Goal: Check status: Check status

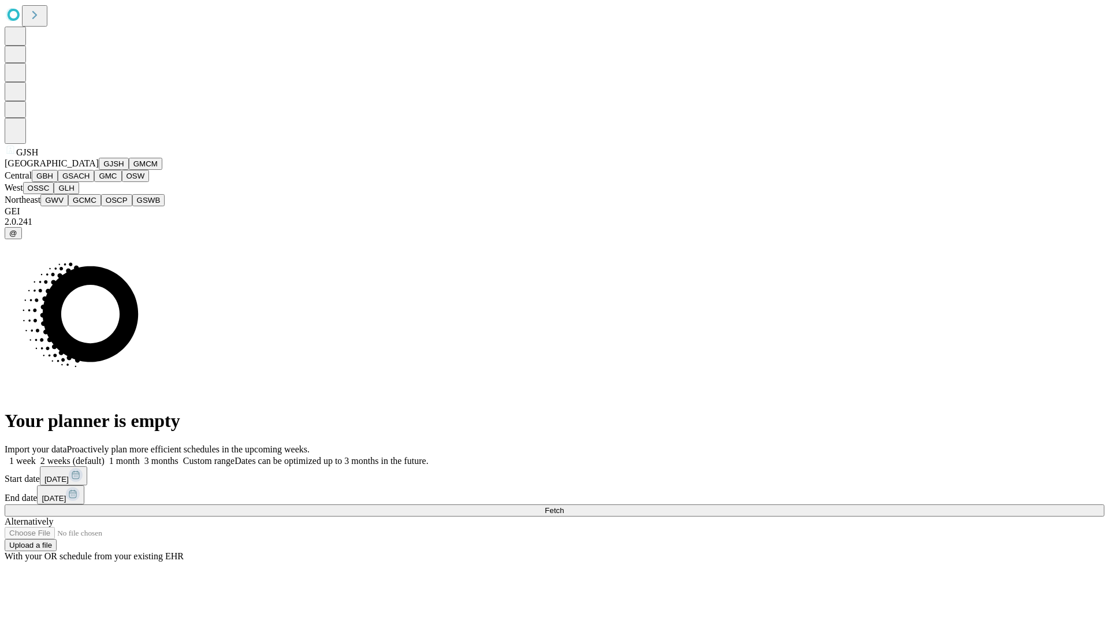
click at [99, 170] on button "GJSH" at bounding box center [114, 164] width 30 height 12
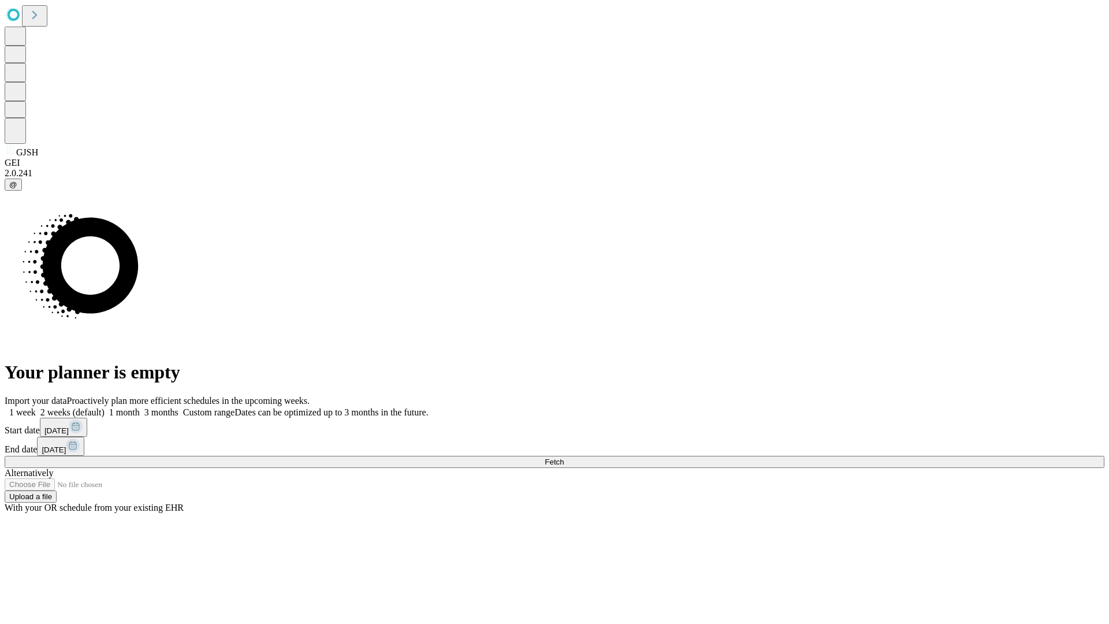
click at [140, 407] on label "1 month" at bounding box center [122, 412] width 35 height 10
click at [564, 458] on span "Fetch" at bounding box center [554, 462] width 19 height 9
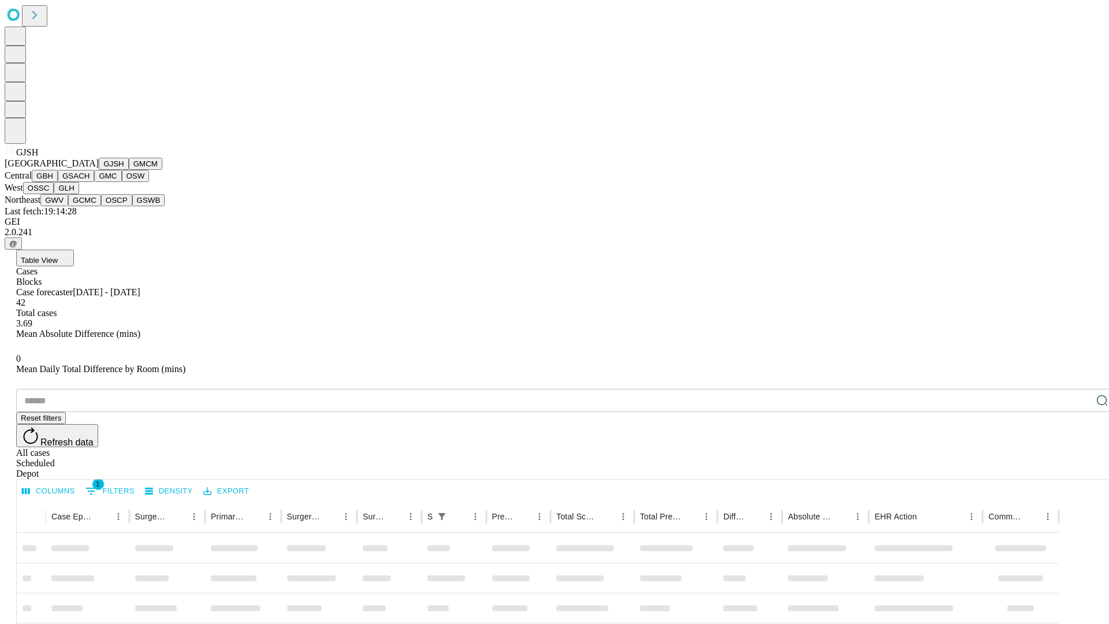
click at [129, 170] on button "GMCM" at bounding box center [146, 164] width 34 height 12
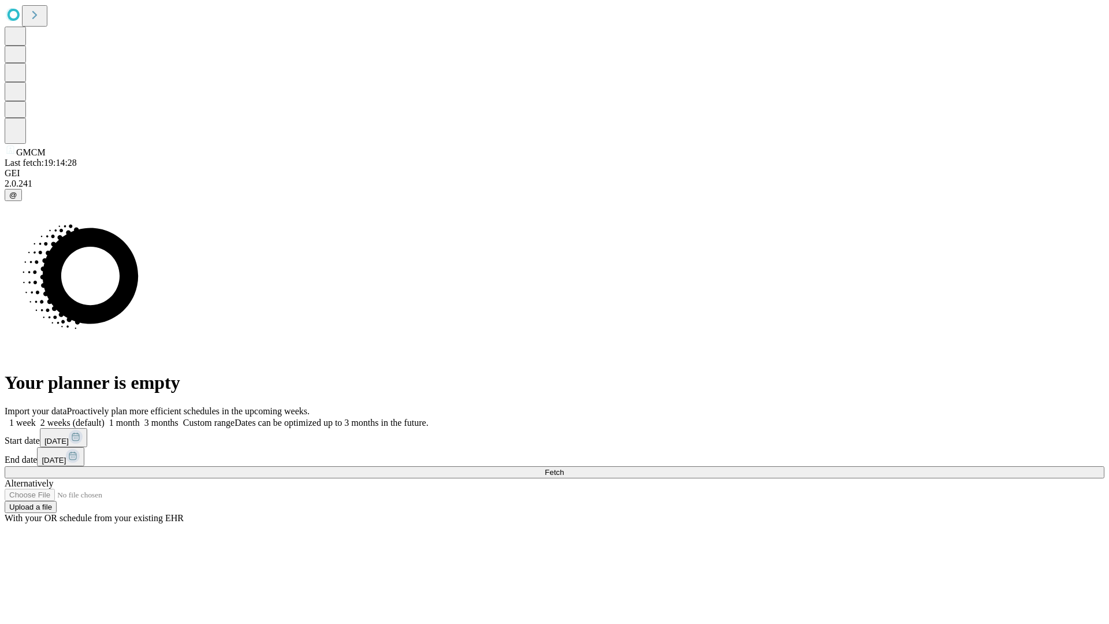
click at [140, 418] on label "1 month" at bounding box center [122, 423] width 35 height 10
click at [564, 468] on span "Fetch" at bounding box center [554, 472] width 19 height 9
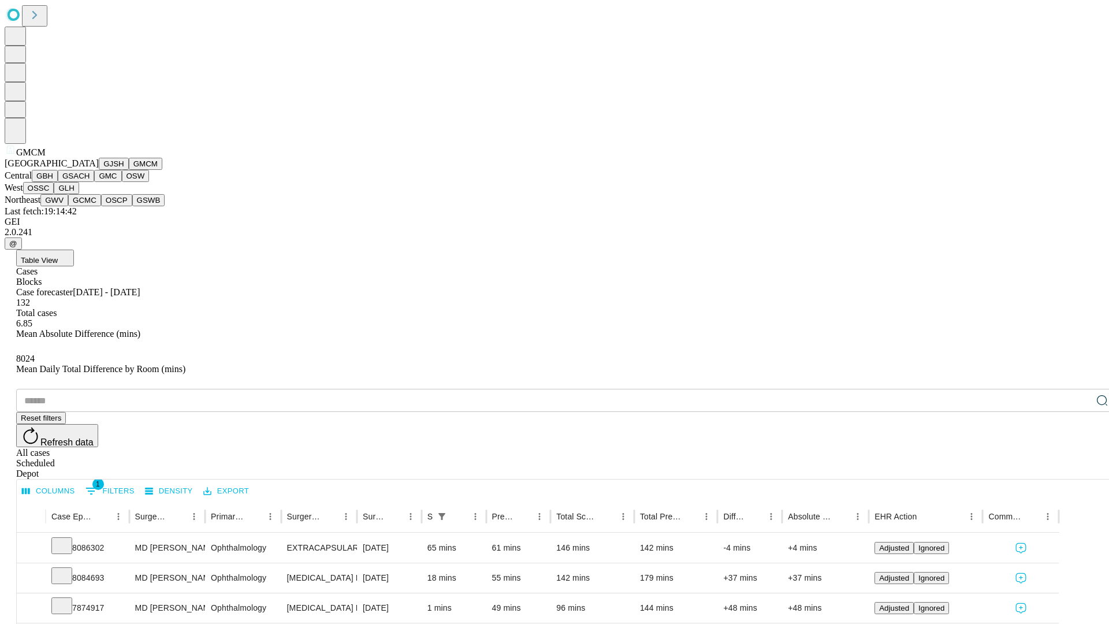
click at [58, 182] on button "GBH" at bounding box center [45, 176] width 26 height 12
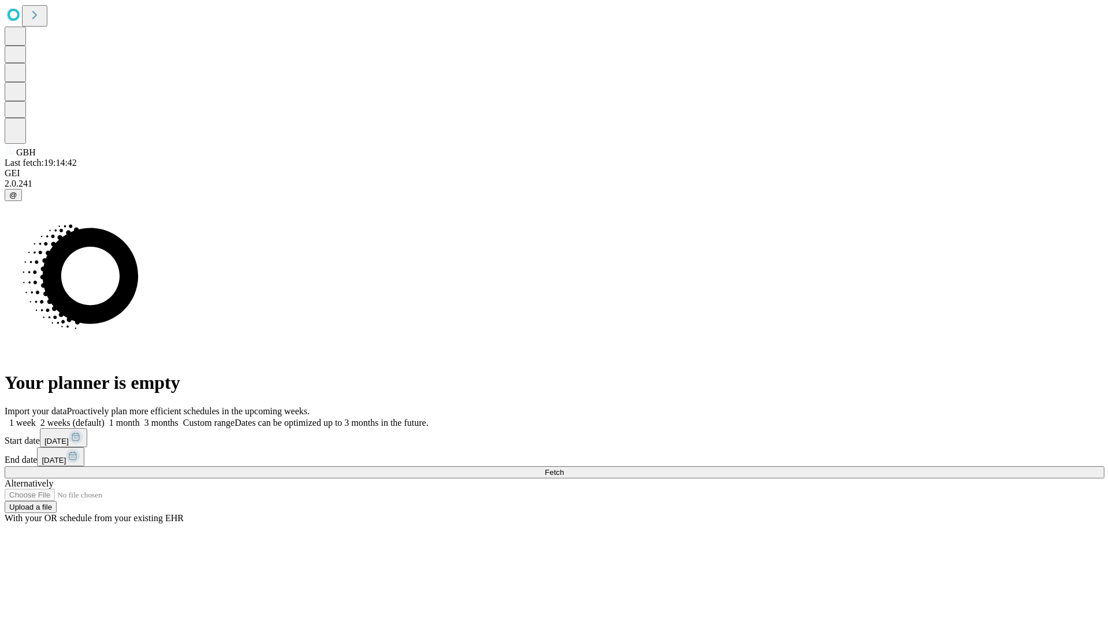
click at [140, 418] on label "1 month" at bounding box center [122, 423] width 35 height 10
click at [564, 468] on span "Fetch" at bounding box center [554, 472] width 19 height 9
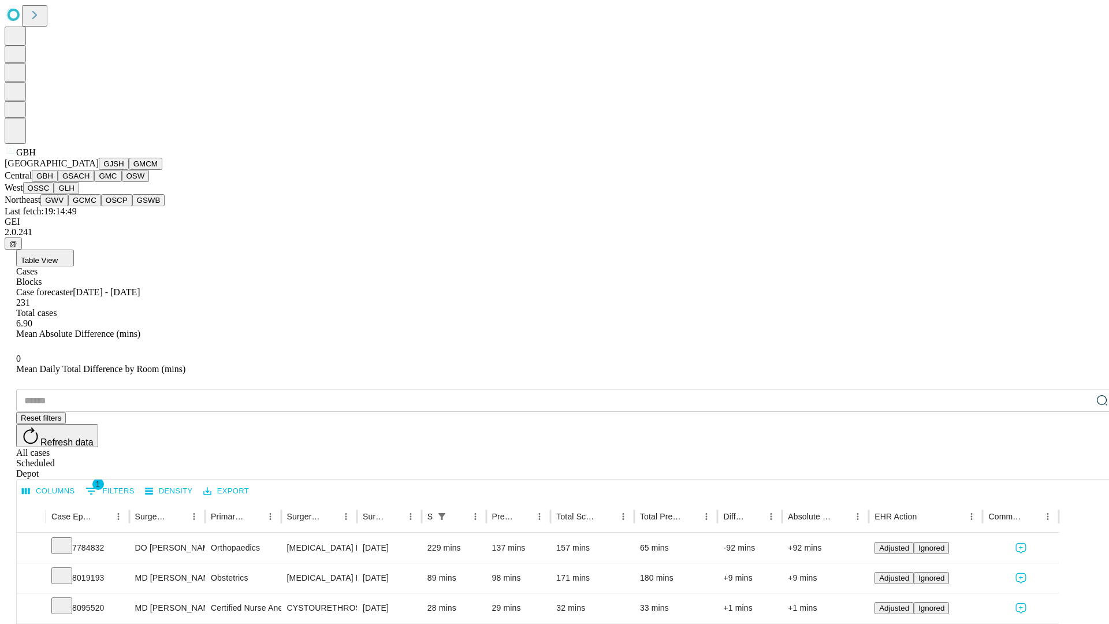
click at [90, 182] on button "GSACH" at bounding box center [76, 176] width 36 height 12
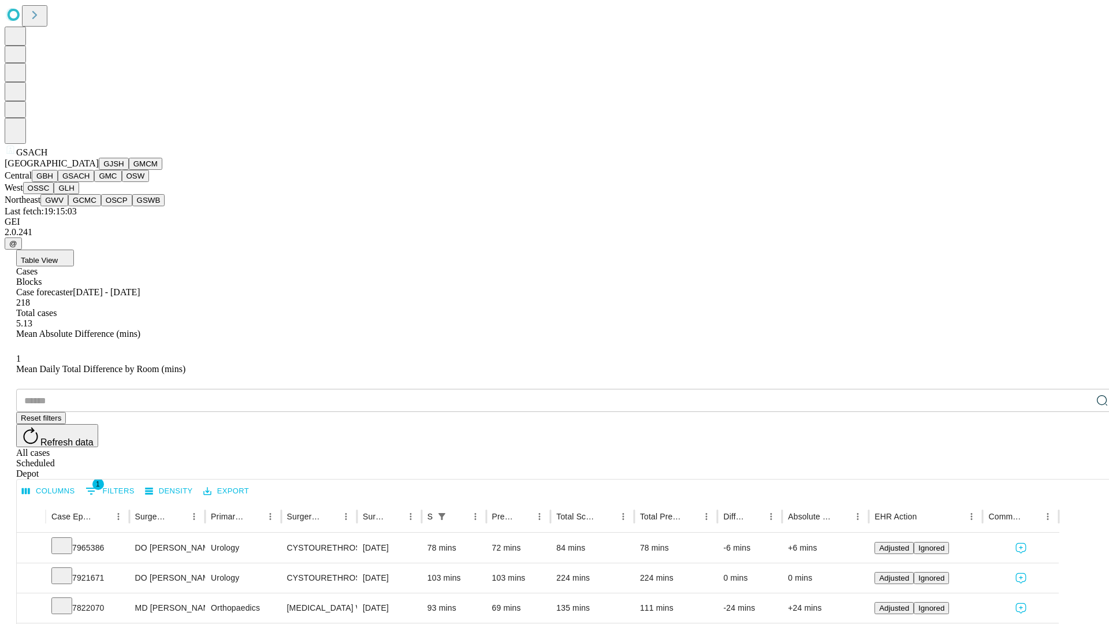
click at [94, 182] on button "GMC" at bounding box center [107, 176] width 27 height 12
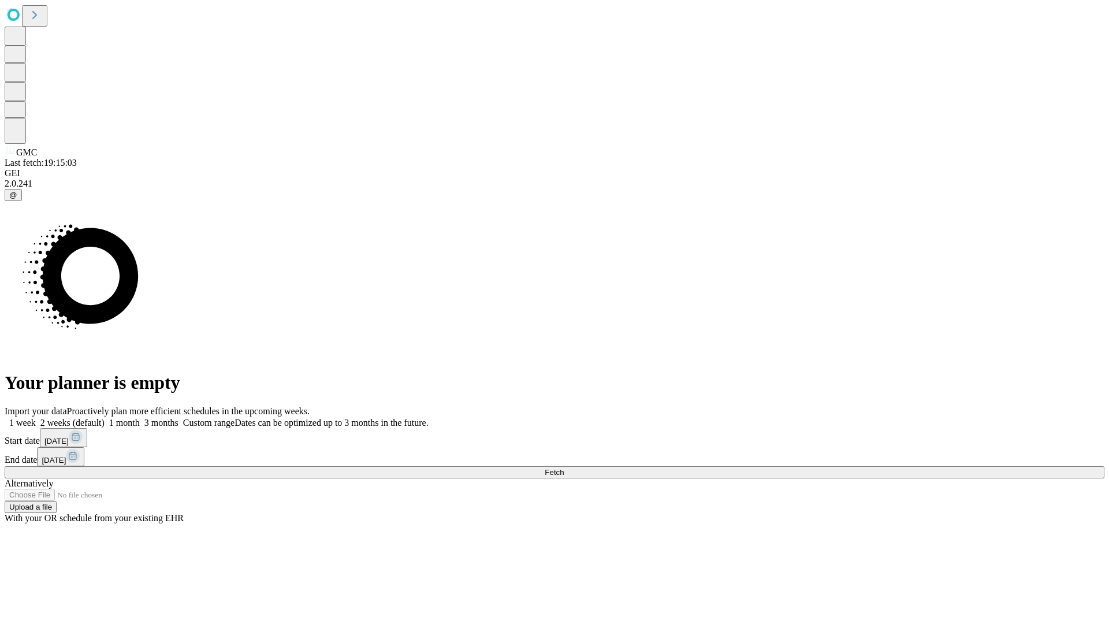
click at [140, 418] on label "1 month" at bounding box center [122, 423] width 35 height 10
click at [564, 468] on span "Fetch" at bounding box center [554, 472] width 19 height 9
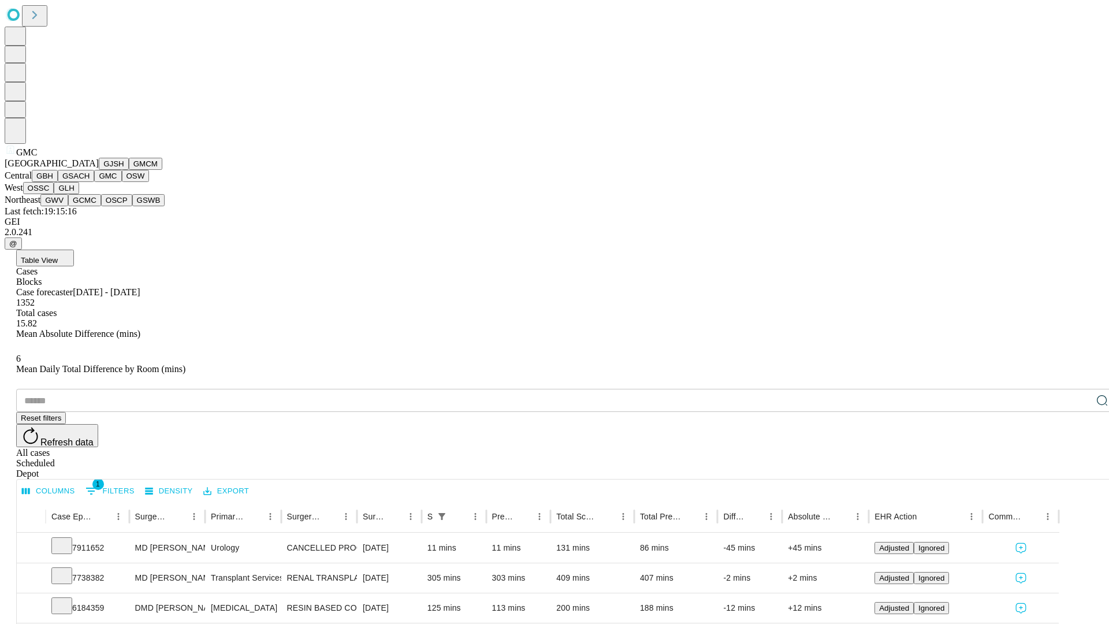
click at [122, 182] on button "OSW" at bounding box center [136, 176] width 28 height 12
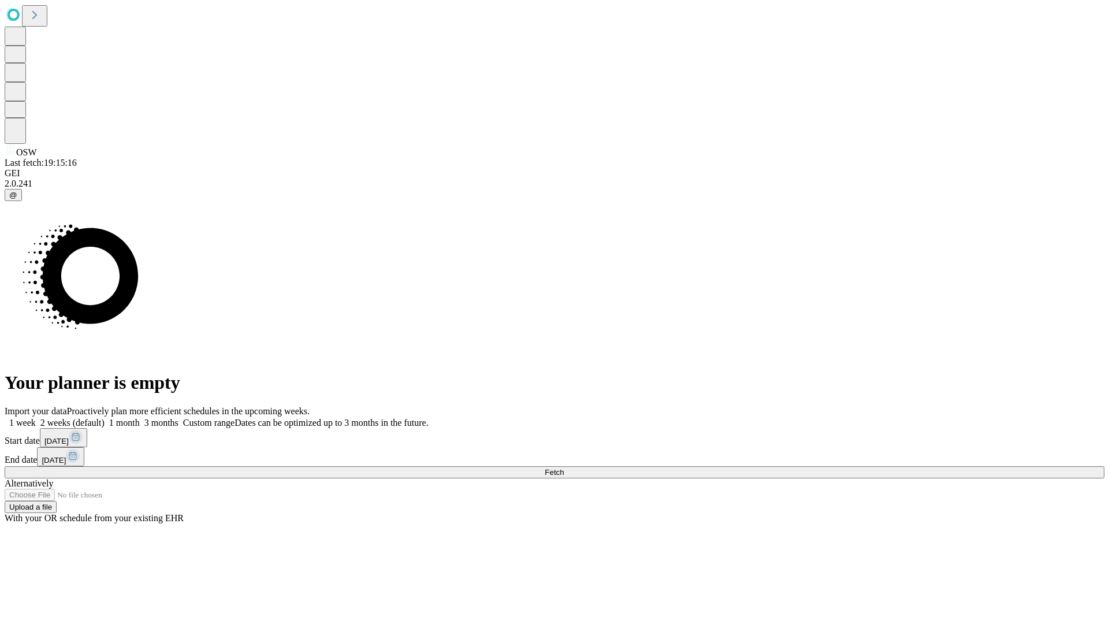
click at [140, 418] on label "1 month" at bounding box center [122, 423] width 35 height 10
click at [564, 468] on span "Fetch" at bounding box center [554, 472] width 19 height 9
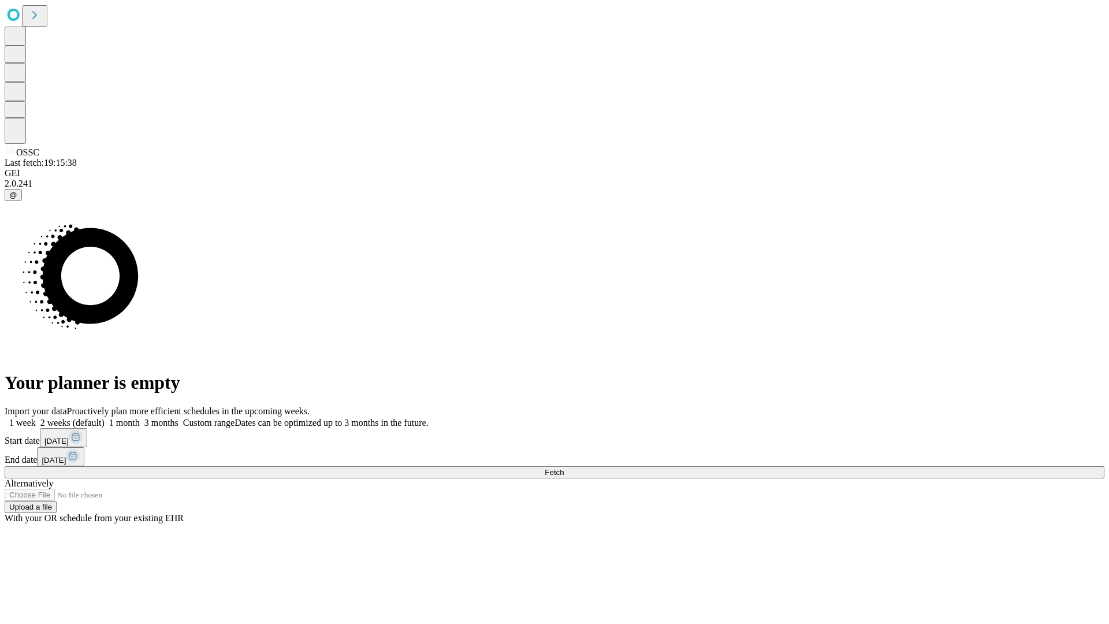
click at [564, 468] on span "Fetch" at bounding box center [554, 472] width 19 height 9
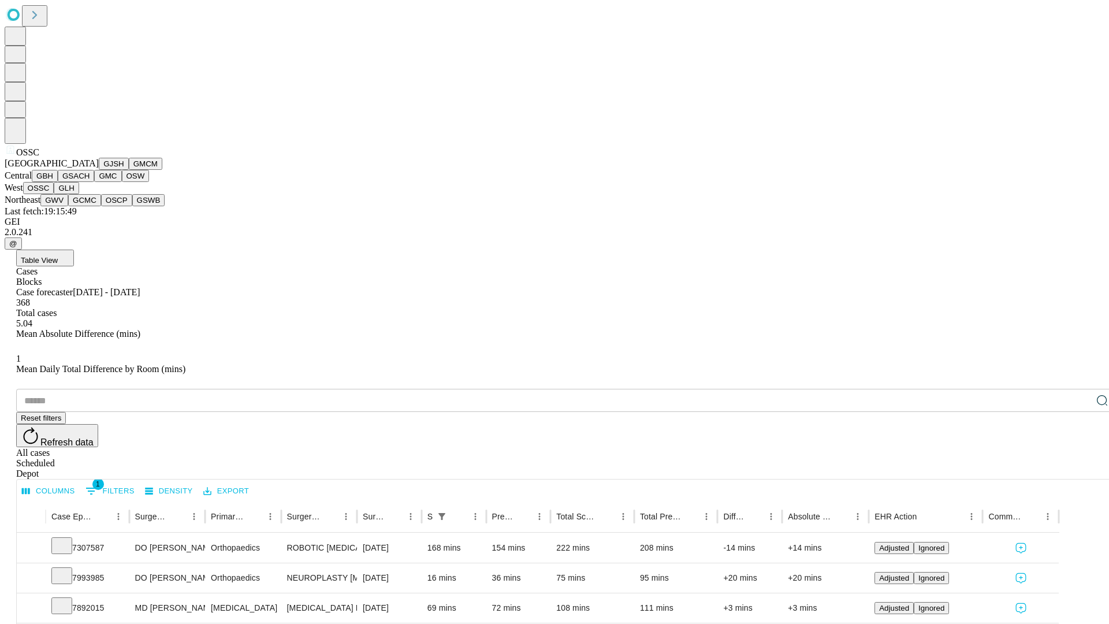
click at [79, 194] on button "GLH" at bounding box center [66, 188] width 25 height 12
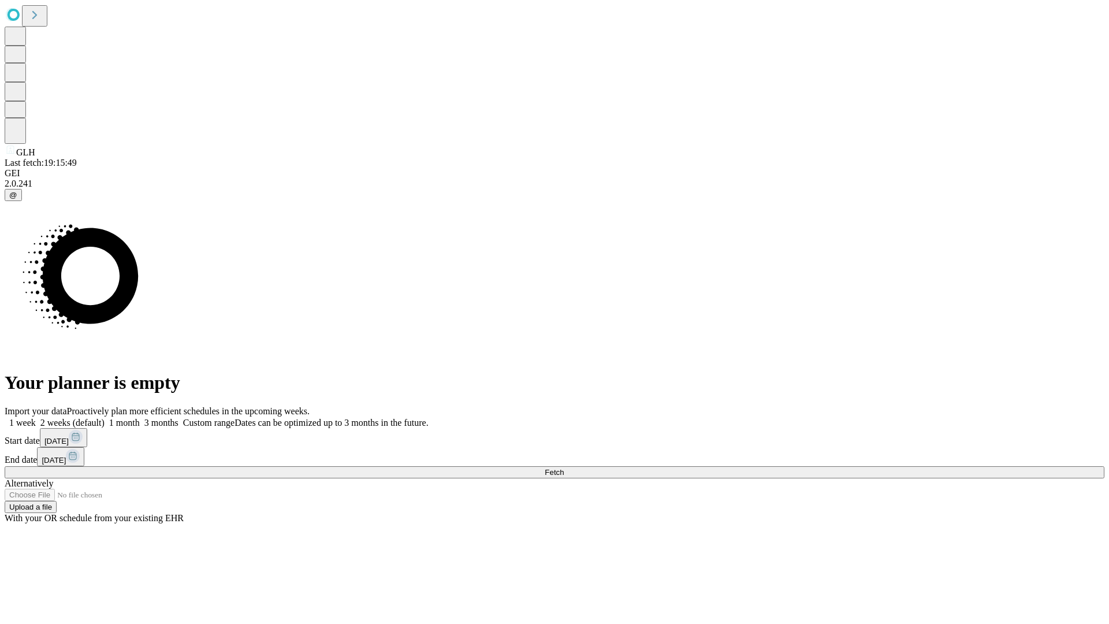
click at [140, 418] on label "1 month" at bounding box center [122, 423] width 35 height 10
click at [564, 468] on span "Fetch" at bounding box center [554, 472] width 19 height 9
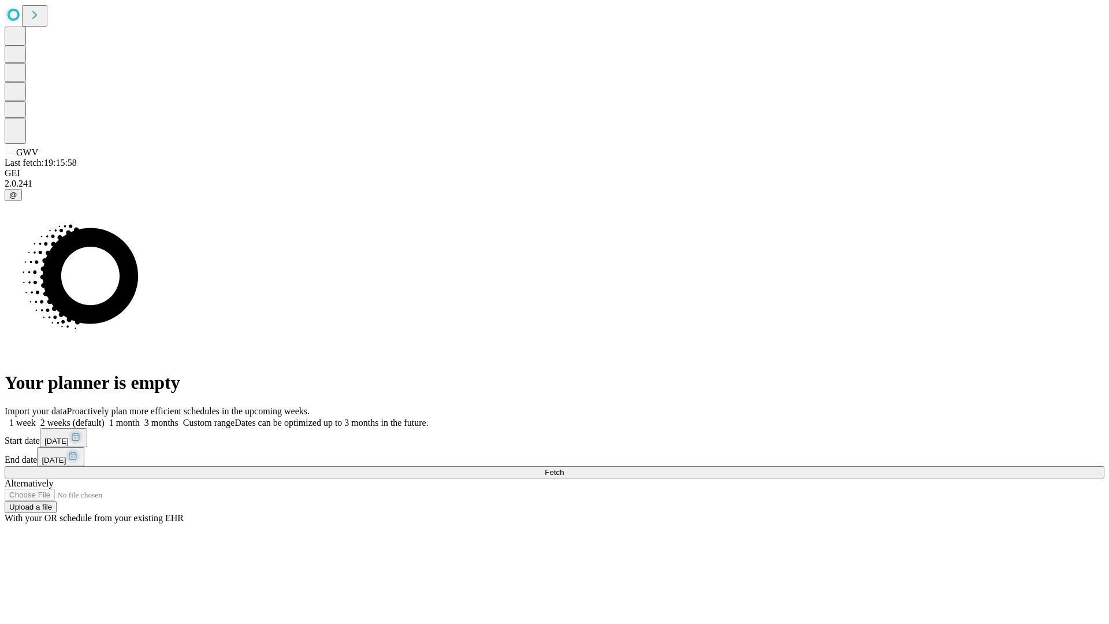
click at [564, 468] on span "Fetch" at bounding box center [554, 472] width 19 height 9
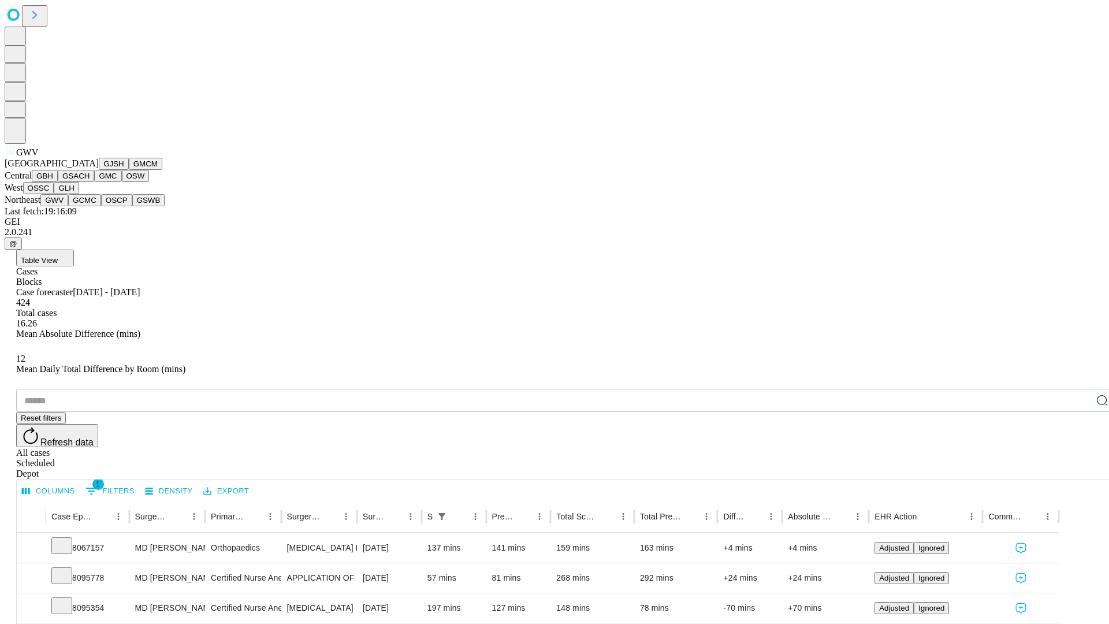
click at [90, 206] on button "GCMC" at bounding box center [84, 200] width 33 height 12
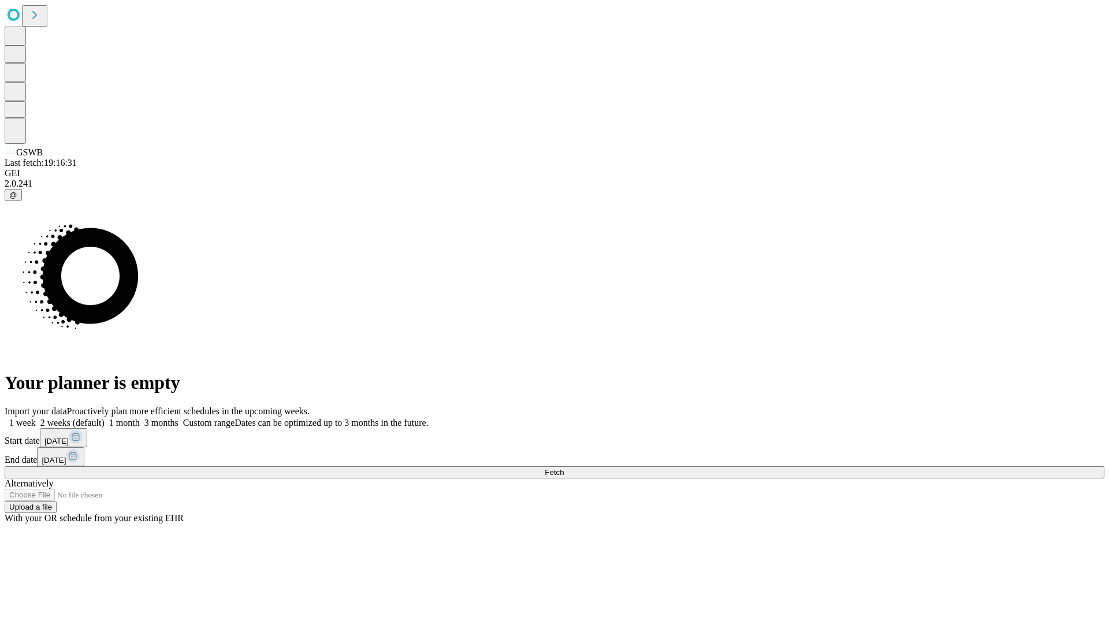
click at [140, 418] on label "1 month" at bounding box center [122, 423] width 35 height 10
click at [564, 468] on span "Fetch" at bounding box center [554, 472] width 19 height 9
